Goal: Task Accomplishment & Management: Use online tool/utility

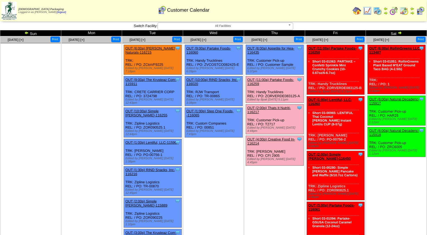
click at [273, 78] on link "OUT (11:00a) Partake Foods-116259" at bounding box center [270, 82] width 47 height 8
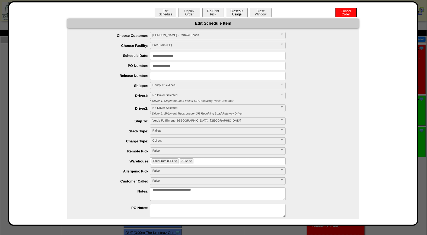
click at [237, 12] on button "Closeout Usage" at bounding box center [237, 12] width 22 height 9
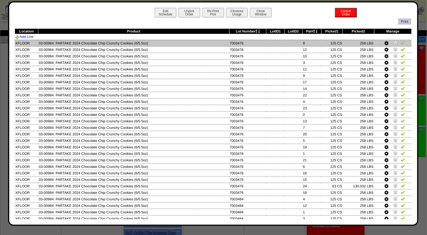
click at [400, 44] on img at bounding box center [402, 43] width 4 height 4
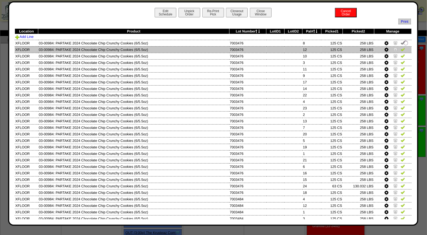
click at [400, 50] on img at bounding box center [402, 49] width 4 height 4
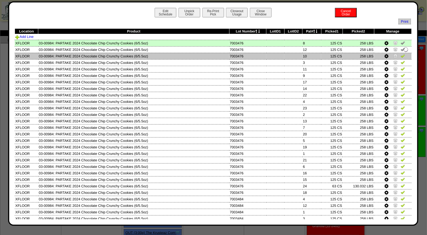
click at [400, 56] on img at bounding box center [402, 56] width 4 height 4
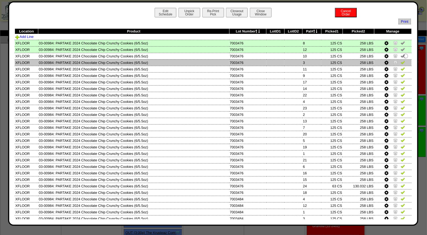
click at [400, 63] on img at bounding box center [402, 62] width 4 height 4
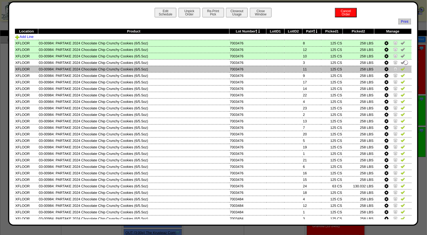
click at [400, 68] on img at bounding box center [402, 69] width 4 height 4
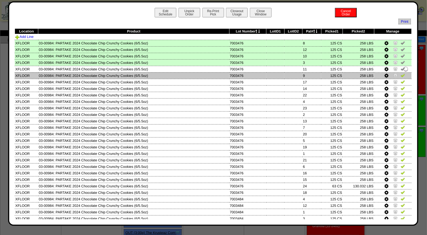
click at [400, 76] on img at bounding box center [402, 75] width 4 height 4
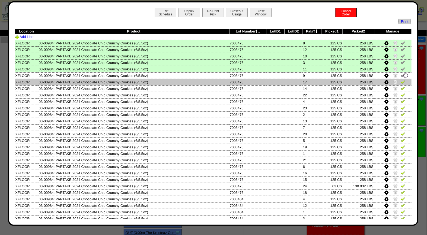
click at [400, 83] on img at bounding box center [402, 82] width 4 height 4
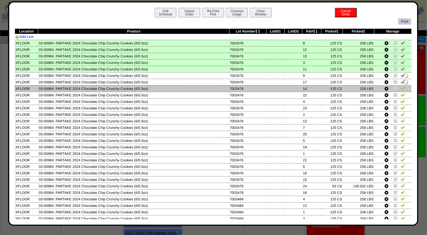
click at [400, 88] on img at bounding box center [402, 88] width 4 height 4
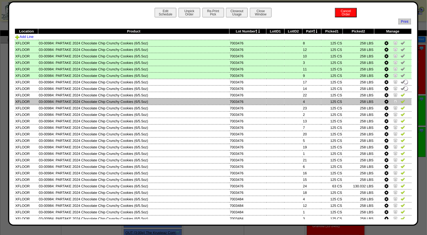
click at [399, 98] on td at bounding box center [392, 101] width 37 height 7
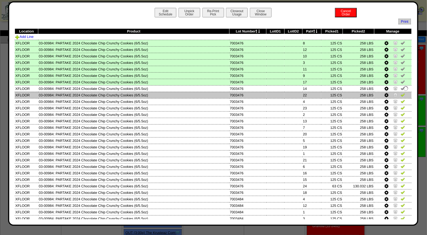
click at [400, 94] on img at bounding box center [402, 95] width 4 height 4
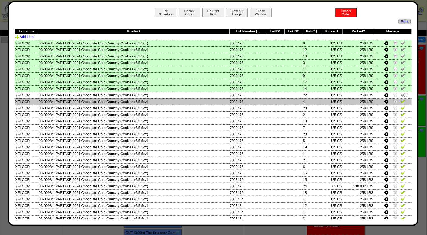
click at [400, 101] on img at bounding box center [402, 101] width 4 height 4
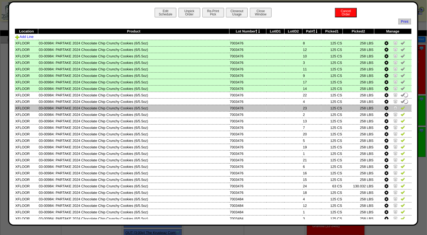
click at [400, 108] on img at bounding box center [402, 108] width 4 height 4
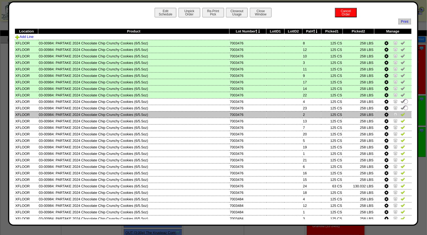
click at [400, 113] on img at bounding box center [402, 114] width 4 height 4
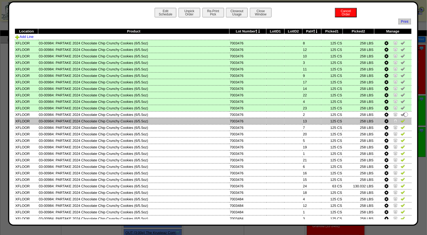
click at [400, 121] on img at bounding box center [402, 121] width 4 height 4
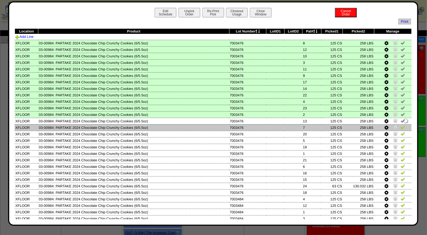
click at [400, 126] on img at bounding box center [402, 127] width 4 height 4
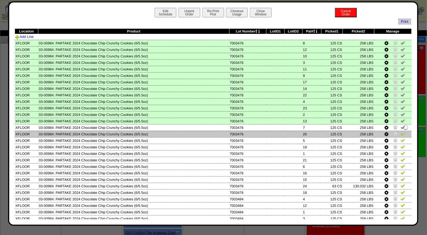
click at [400, 134] on img at bounding box center [402, 134] width 4 height 4
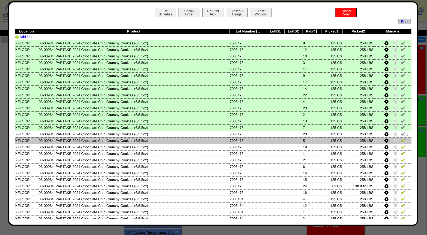
click at [400, 140] on img at bounding box center [402, 140] width 4 height 4
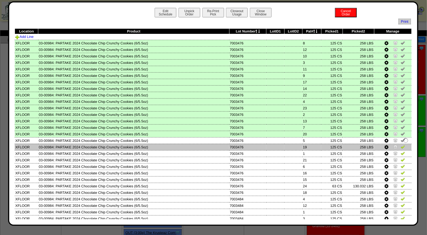
click at [400, 146] on img at bounding box center [402, 147] width 4 height 4
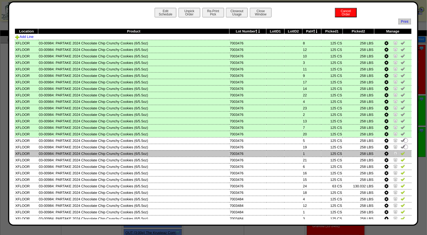
click at [400, 152] on img at bounding box center [402, 153] width 4 height 4
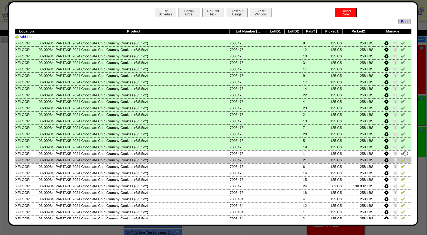
click at [400, 158] on img at bounding box center [402, 160] width 4 height 4
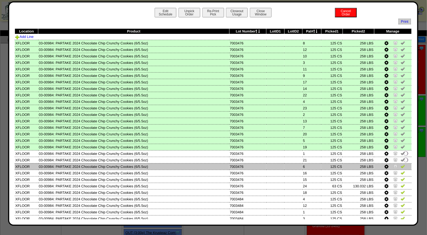
click at [400, 165] on img at bounding box center [402, 166] width 4 height 4
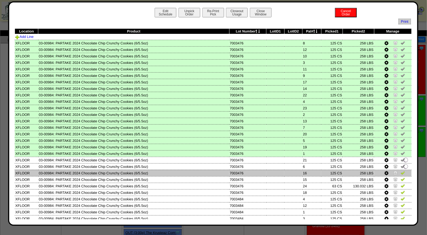
click at [400, 171] on img at bounding box center [402, 173] width 4 height 4
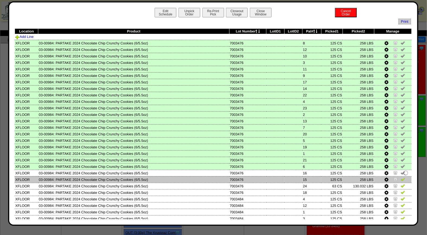
click at [400, 177] on img at bounding box center [402, 179] width 4 height 4
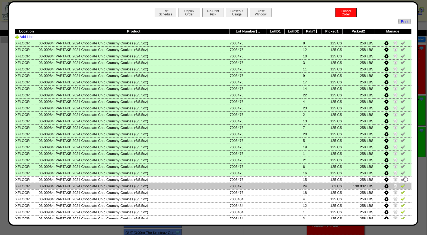
click at [400, 184] on img at bounding box center [402, 186] width 4 height 4
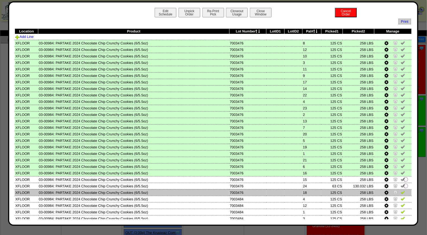
click at [400, 190] on img at bounding box center [402, 192] width 4 height 4
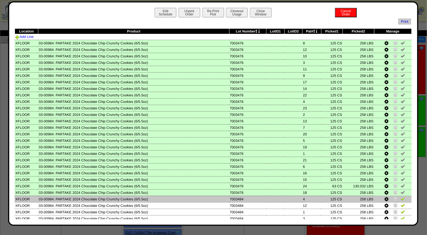
click at [400, 197] on img at bounding box center [402, 199] width 4 height 4
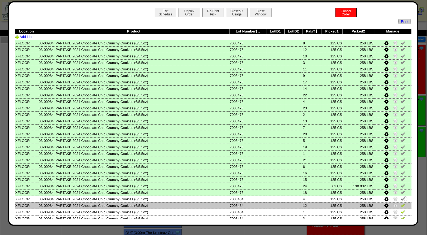
click at [400, 203] on img at bounding box center [402, 205] width 4 height 4
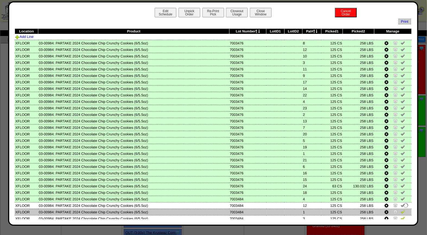
click at [400, 210] on img at bounding box center [402, 212] width 4 height 4
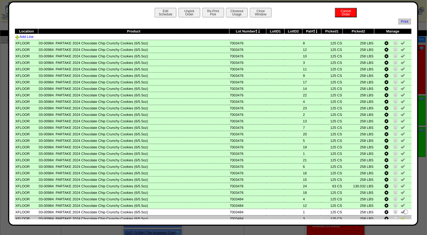
click at [400, 216] on img at bounding box center [402, 218] width 4 height 4
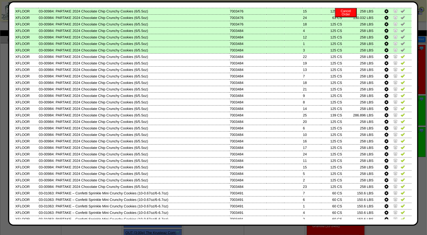
scroll to position [169, 0]
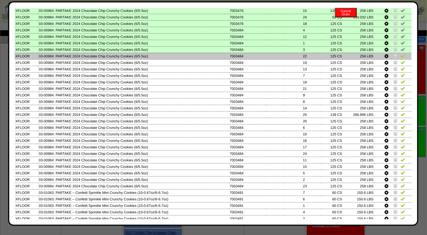
click at [400, 54] on img at bounding box center [402, 56] width 4 height 4
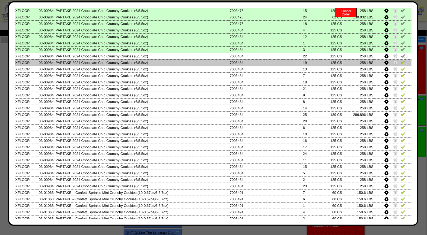
click at [400, 60] on img at bounding box center [402, 62] width 4 height 4
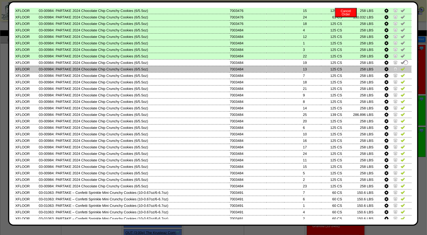
click at [400, 67] on img at bounding box center [402, 69] width 4 height 4
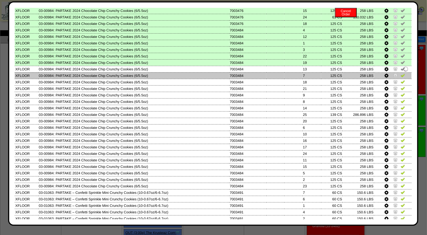
click at [400, 73] on img at bounding box center [402, 75] width 4 height 4
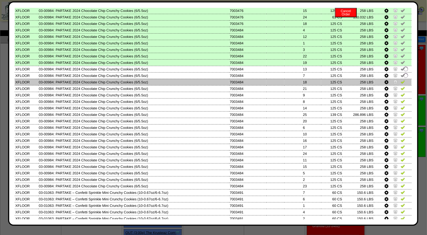
click at [400, 80] on img at bounding box center [402, 82] width 4 height 4
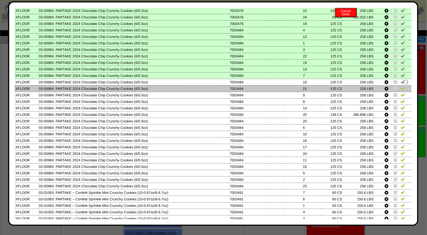
click at [400, 86] on img at bounding box center [402, 88] width 4 height 4
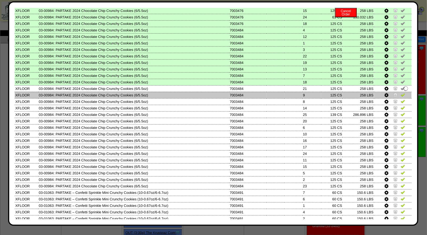
click at [400, 93] on img at bounding box center [402, 95] width 4 height 4
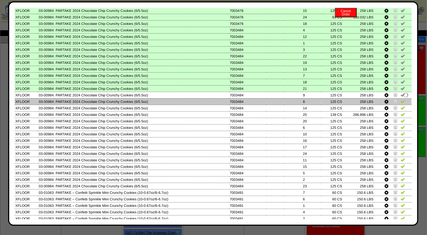
click at [400, 99] on img at bounding box center [402, 101] width 4 height 4
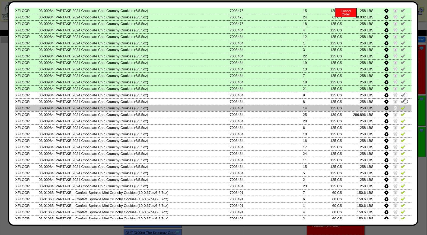
click at [400, 106] on img at bounding box center [402, 108] width 4 height 4
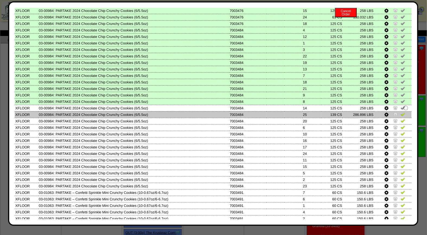
click at [400, 112] on img at bounding box center [402, 114] width 4 height 4
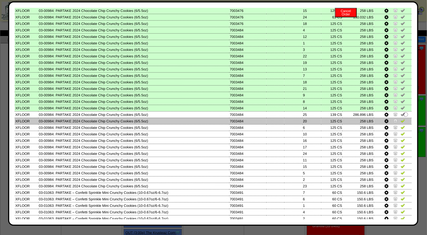
click at [400, 119] on img at bounding box center [402, 121] width 4 height 4
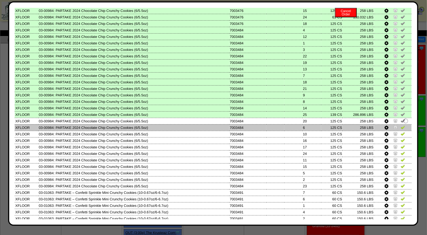
click at [400, 125] on img at bounding box center [402, 127] width 4 height 4
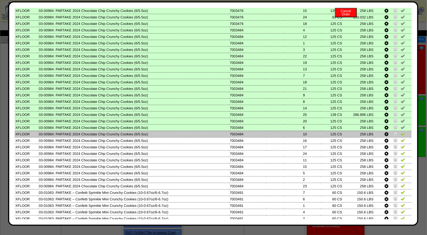
click at [400, 132] on img at bounding box center [402, 134] width 4 height 4
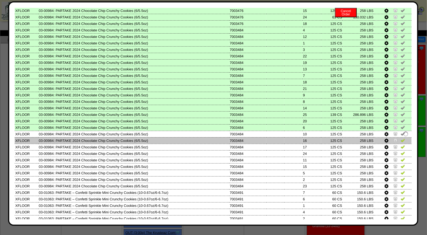
click at [400, 138] on img at bounding box center [402, 140] width 4 height 4
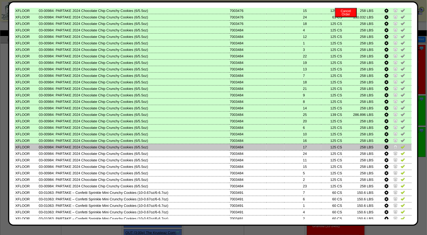
click at [400, 145] on img at bounding box center [402, 147] width 4 height 4
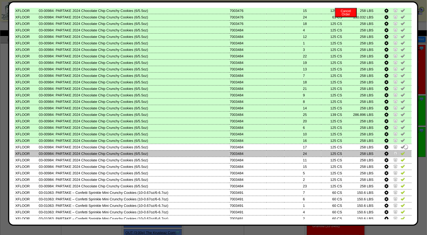
click at [400, 151] on img at bounding box center [402, 153] width 4 height 4
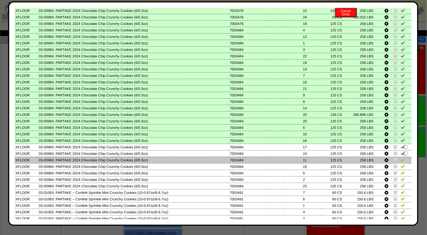
click at [400, 158] on img at bounding box center [402, 160] width 4 height 4
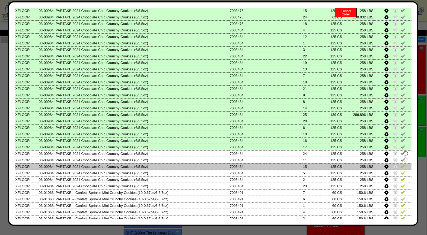
click at [400, 164] on img at bounding box center [402, 166] width 4 height 4
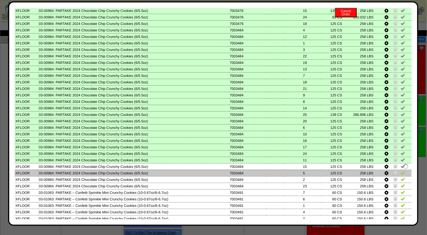
click at [400, 171] on img at bounding box center [402, 173] width 4 height 4
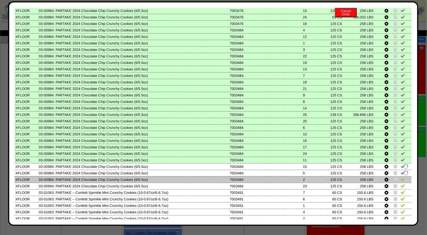
click at [400, 177] on img at bounding box center [402, 179] width 4 height 4
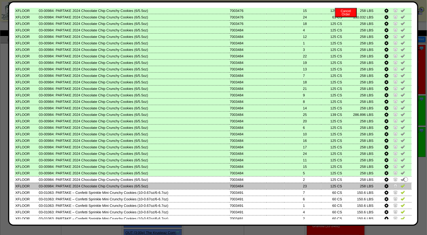
click at [400, 184] on img at bounding box center [402, 186] width 4 height 4
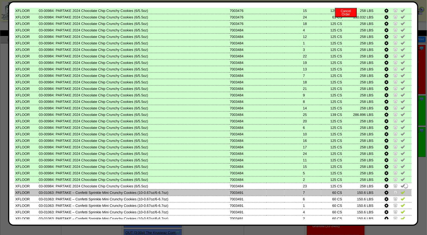
click at [400, 190] on img at bounding box center [402, 192] width 4 height 4
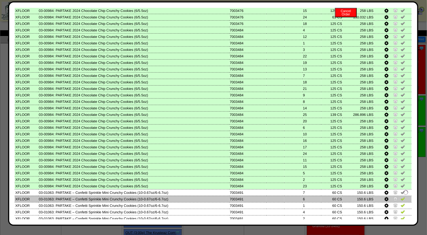
click at [400, 197] on img at bounding box center [402, 199] width 4 height 4
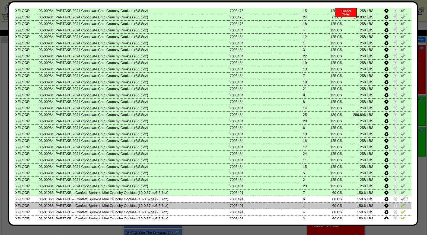
click at [400, 203] on img at bounding box center [402, 205] width 4 height 4
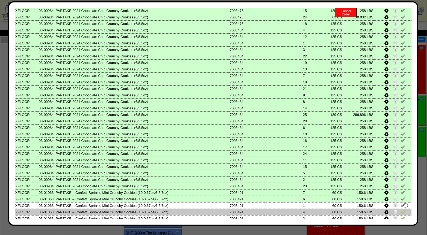
click at [400, 210] on img at bounding box center [402, 212] width 4 height 4
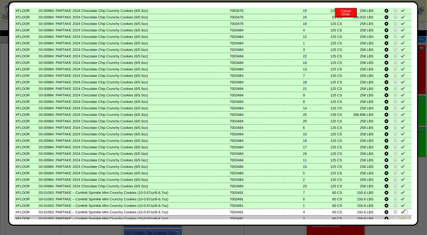
click at [400, 216] on img at bounding box center [402, 218] width 4 height 4
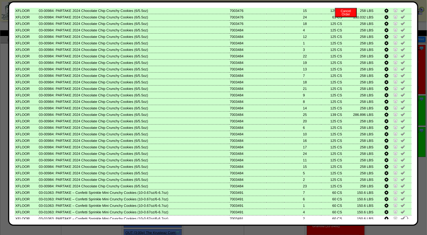
scroll to position [217, 0]
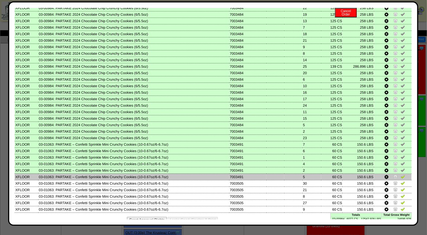
click at [400, 175] on img at bounding box center [402, 177] width 4 height 4
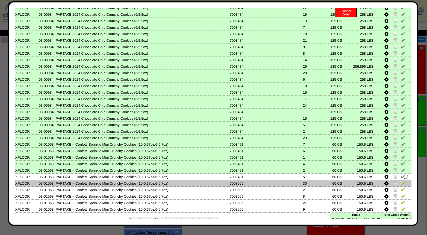
click at [400, 181] on img at bounding box center [402, 183] width 4 height 4
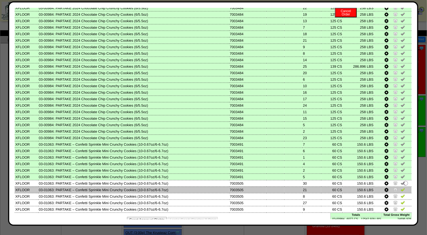
click at [400, 188] on img at bounding box center [402, 190] width 4 height 4
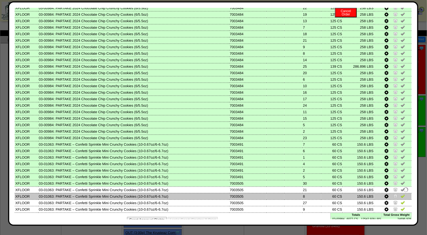
click at [400, 194] on img at bounding box center [402, 196] width 4 height 4
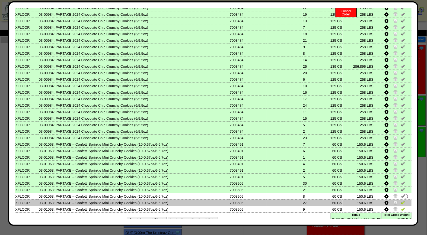
click at [400, 201] on img at bounding box center [402, 203] width 4 height 4
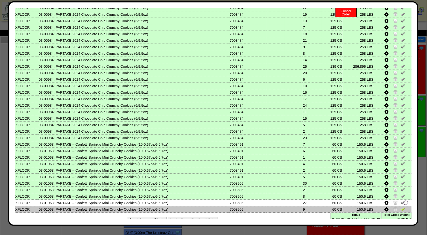
click at [400, 207] on img at bounding box center [402, 209] width 4 height 4
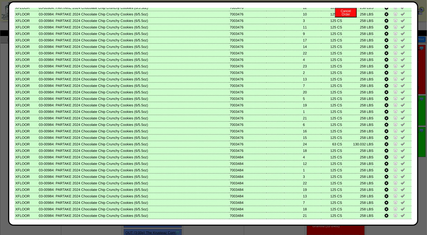
scroll to position [0, 0]
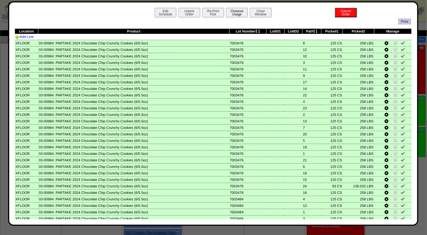
click at [237, 14] on button "Closeout Usage" at bounding box center [237, 12] width 22 height 9
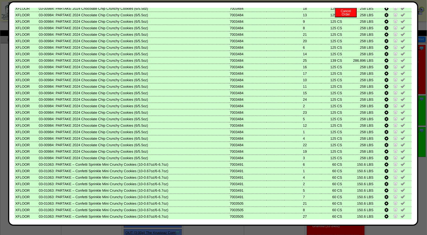
scroll to position [217, 0]
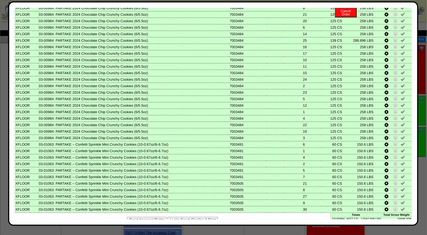
drag, startPoint x: 199, startPoint y: 213, endPoint x: 249, endPoint y: 54, distance: 166.5
click at [199, 217] on button "Looks Good: Finalize & Print" at bounding box center [193, 220] width 50 height 6
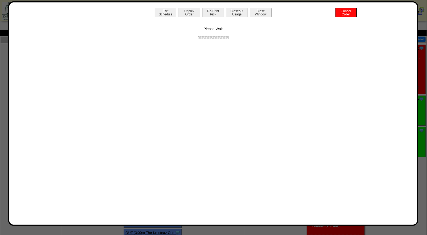
scroll to position [0, 0]
click at [213, 12] on button "Print BOL" at bounding box center [213, 12] width 22 height 9
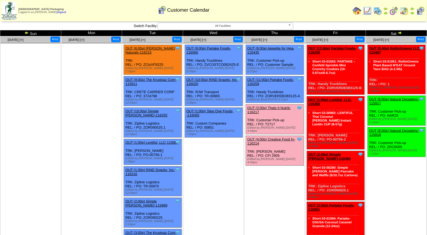
click at [277, 137] on link "OUT (4:00p) Creative Food In-116214" at bounding box center [271, 141] width 48 height 8
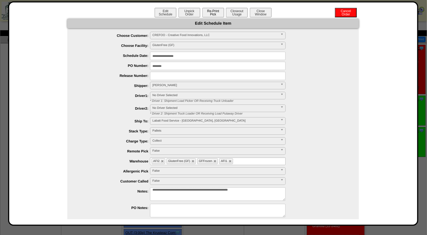
click at [216, 13] on button "Re-Print Pick" at bounding box center [213, 12] width 22 height 9
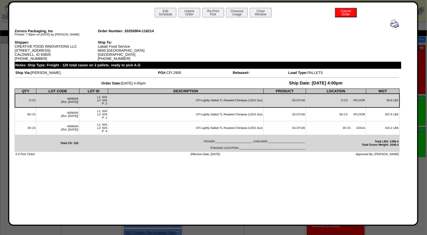
click at [395, 23] on img at bounding box center [394, 24] width 9 height 9
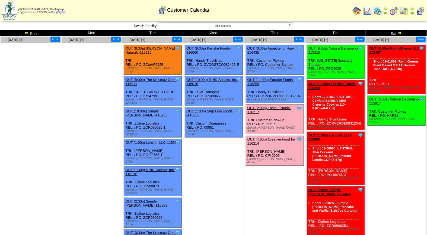
click at [272, 106] on link "OUT (2:00p) Thats It Nutriti-116217" at bounding box center [269, 110] width 44 height 8
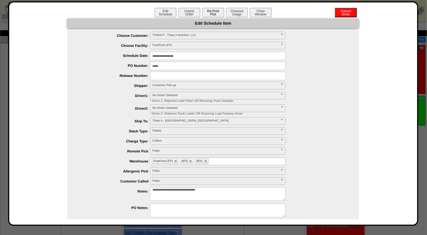
click at [213, 12] on button "Re-Print Pick" at bounding box center [213, 12] width 22 height 9
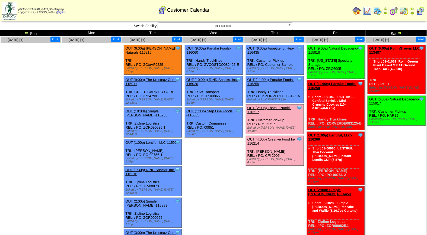
click at [277, 137] on link "OUT (4:00p) Creative Food In-116214" at bounding box center [271, 141] width 48 height 8
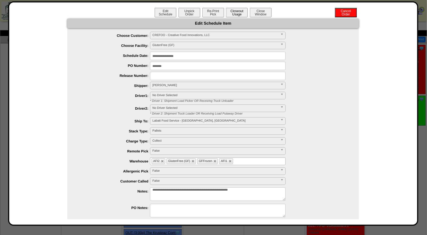
click at [231, 13] on button "Closeout Usage" at bounding box center [237, 12] width 22 height 9
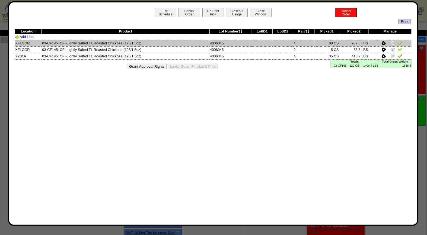
click at [401, 41] on img at bounding box center [400, 43] width 4 height 4
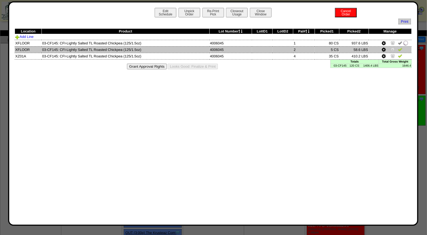
click at [401, 52] on img at bounding box center [400, 49] width 4 height 4
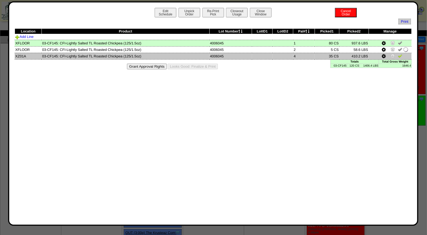
click at [401, 56] on img at bounding box center [400, 56] width 4 height 4
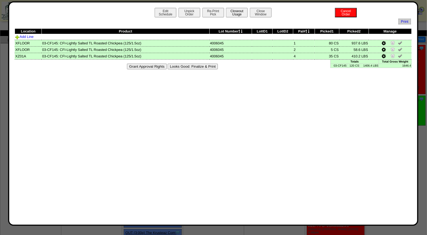
click at [239, 13] on button "Closeout Usage" at bounding box center [237, 12] width 22 height 9
click at [207, 67] on button "Looks Good: Finalize & Print" at bounding box center [193, 67] width 50 height 6
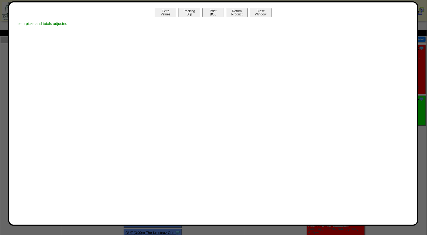
click at [215, 9] on button "Print BOL" at bounding box center [213, 12] width 22 height 9
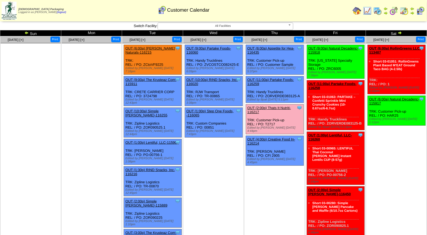
click at [284, 106] on link "OUT (2:00p) Thats It Nutriti-116217" at bounding box center [269, 110] width 44 height 8
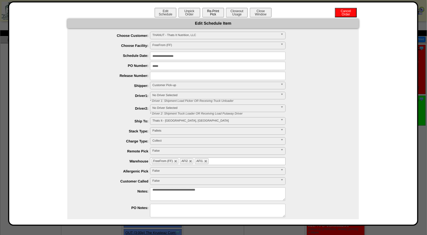
click at [215, 12] on button "Re-Print Pick" at bounding box center [213, 12] width 22 height 9
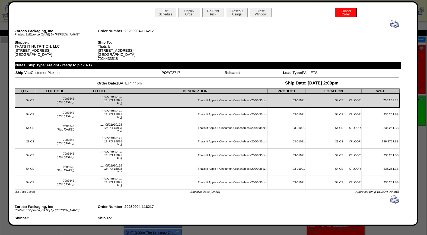
click at [391, 23] on img at bounding box center [394, 24] width 9 height 9
